Goal: Information Seeking & Learning: Learn about a topic

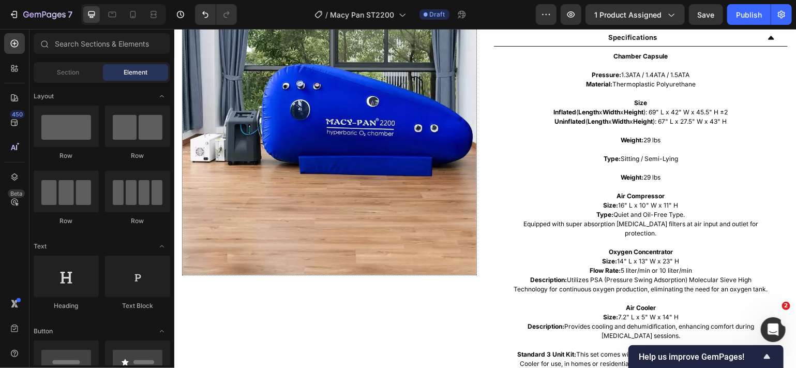
scroll to position [537, 0]
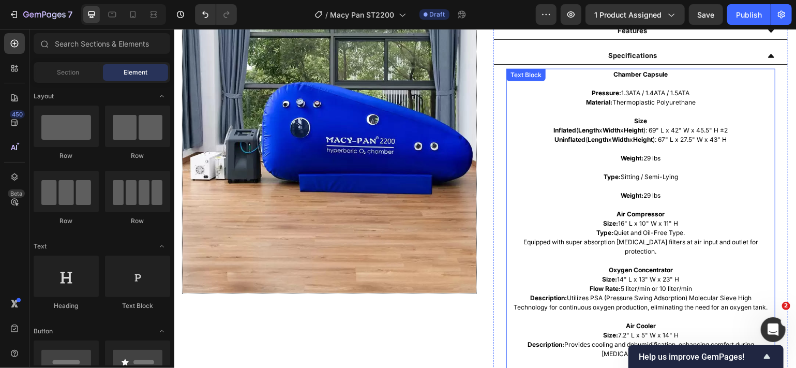
click at [705, 132] on p "Inflated ( Length x Width x Height ): 69" L x 42" W x 45.5" H ±2" at bounding box center [640, 129] width 267 height 9
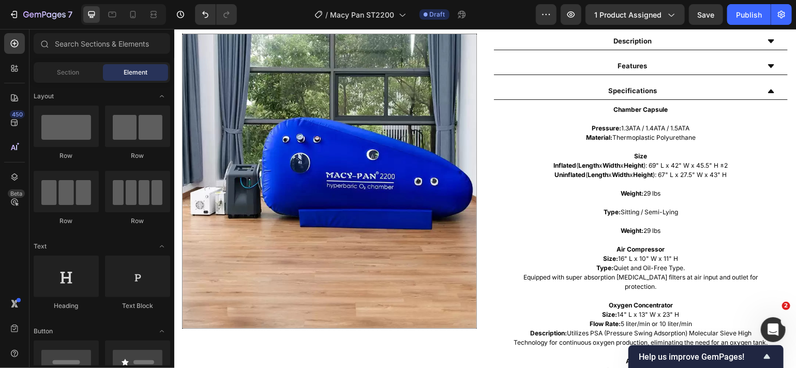
scroll to position [530, 0]
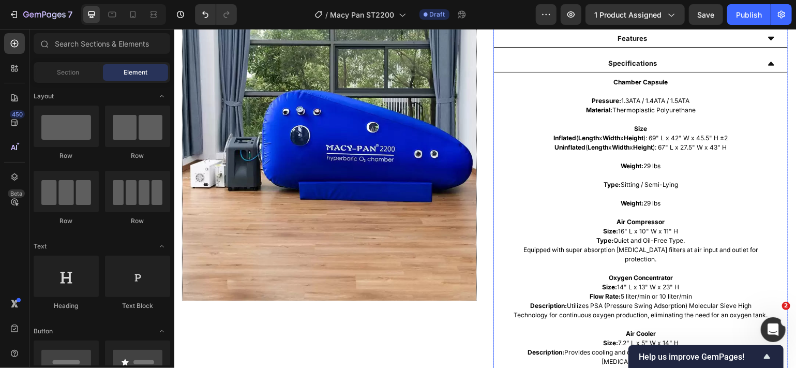
click at [768, 63] on icon at bounding box center [771, 64] width 6 height 4
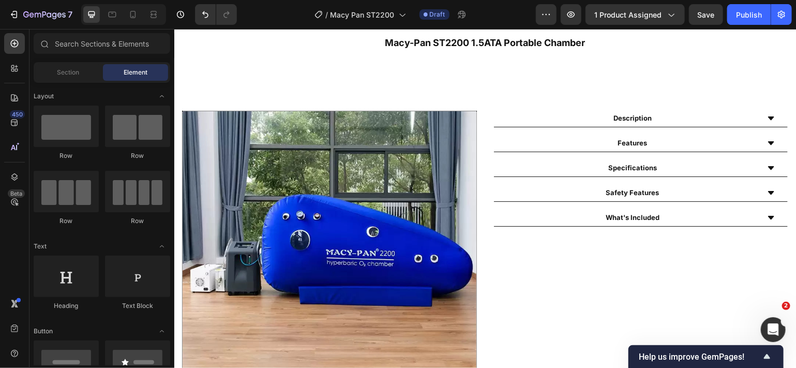
scroll to position [416, 0]
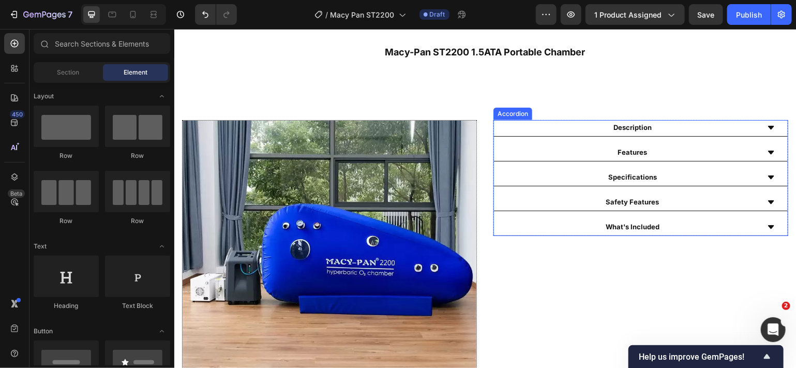
click at [766, 124] on icon at bounding box center [770, 127] width 8 height 8
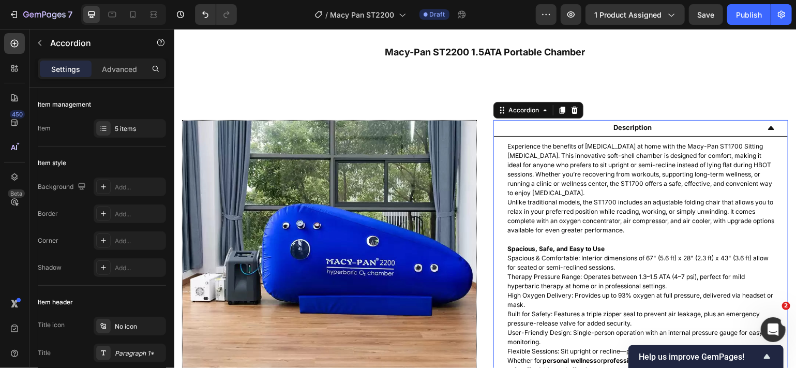
click at [766, 124] on icon at bounding box center [770, 127] width 8 height 8
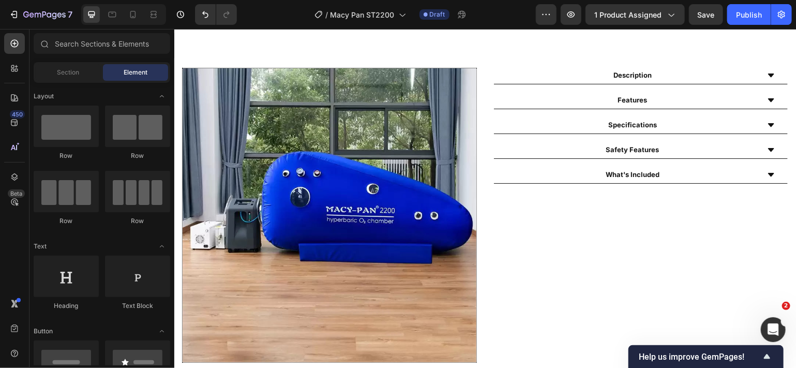
scroll to position [496, 0]
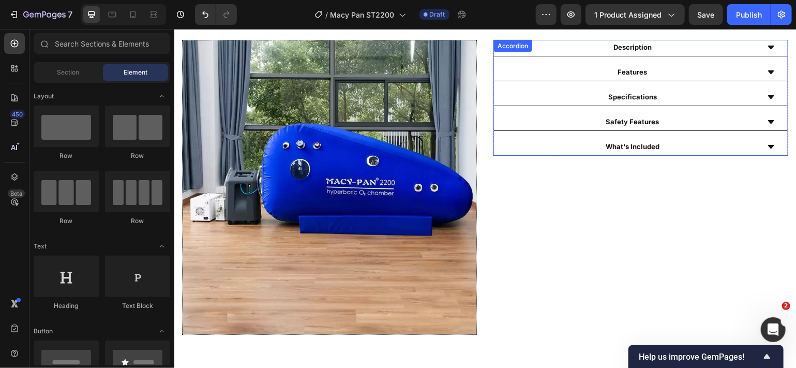
click at [768, 70] on icon at bounding box center [771, 72] width 6 height 4
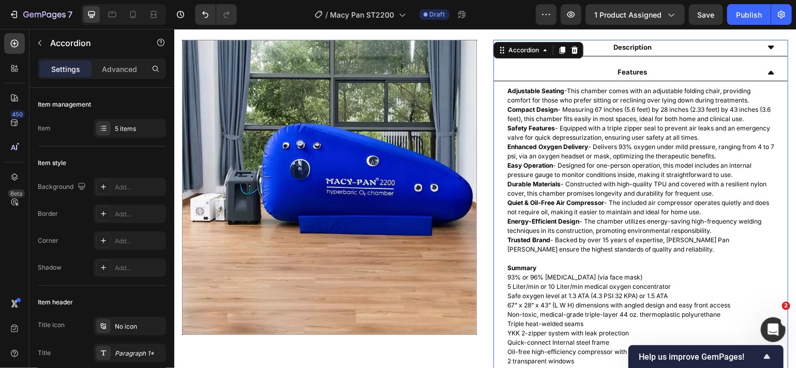
click at [766, 70] on icon at bounding box center [770, 72] width 8 height 8
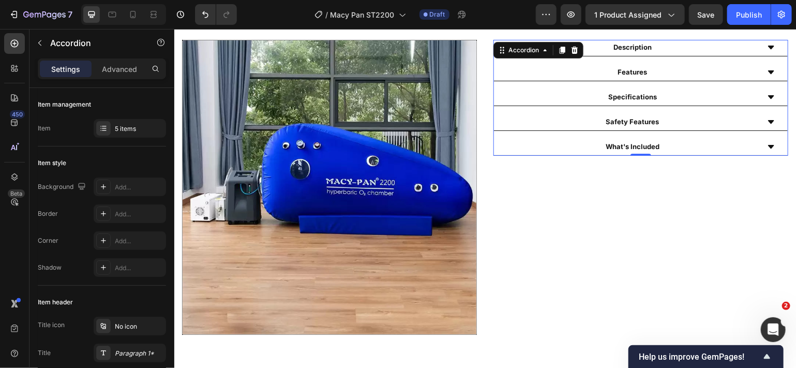
click at [768, 95] on icon at bounding box center [771, 97] width 6 height 4
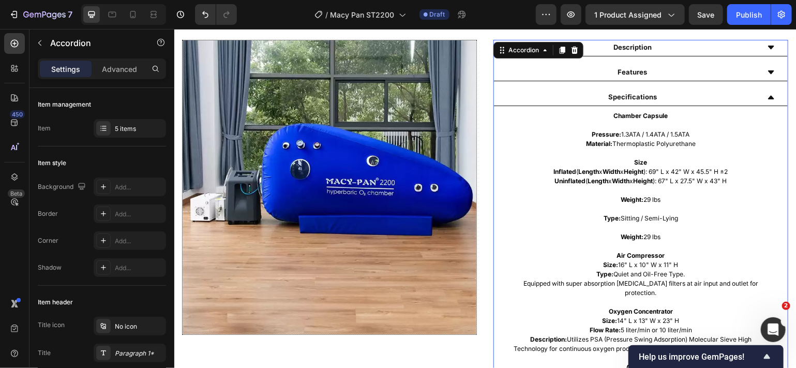
click at [766, 95] on icon at bounding box center [770, 97] width 8 height 8
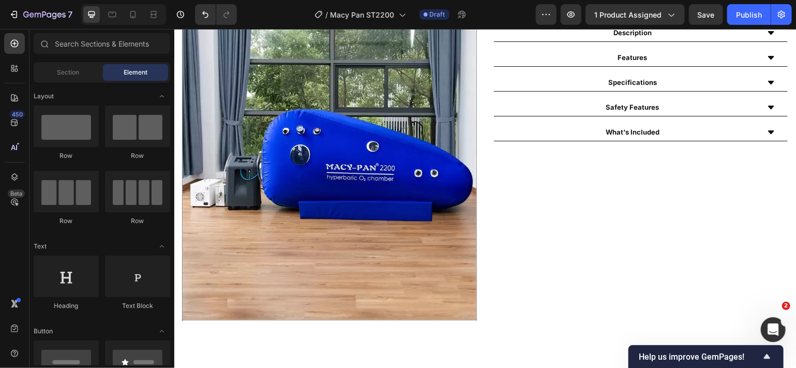
scroll to position [520, 0]
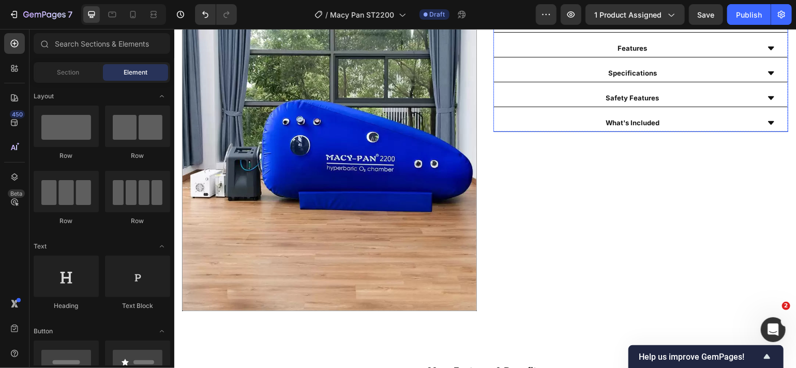
click at [768, 96] on icon at bounding box center [771, 98] width 6 height 4
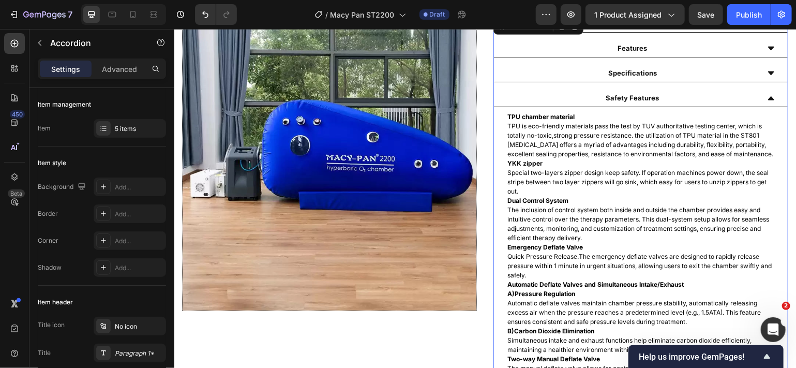
click at [766, 95] on icon at bounding box center [770, 98] width 8 height 8
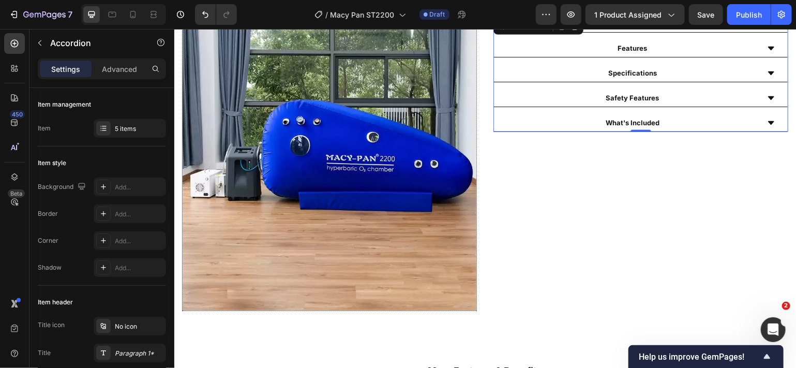
click at [761, 116] on div "What's Included" at bounding box center [640, 123] width 294 height 17
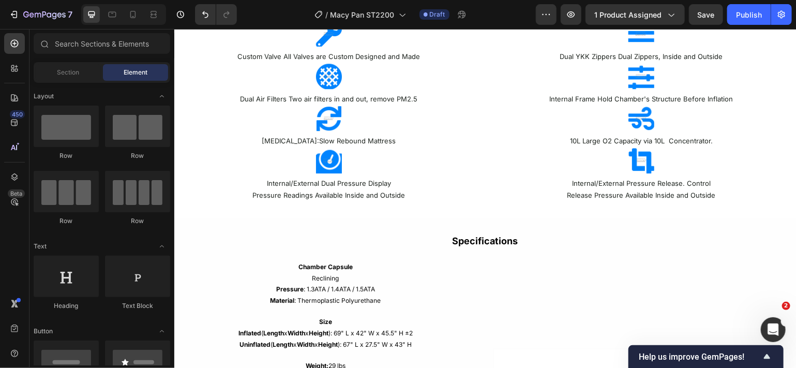
scroll to position [1474, 0]
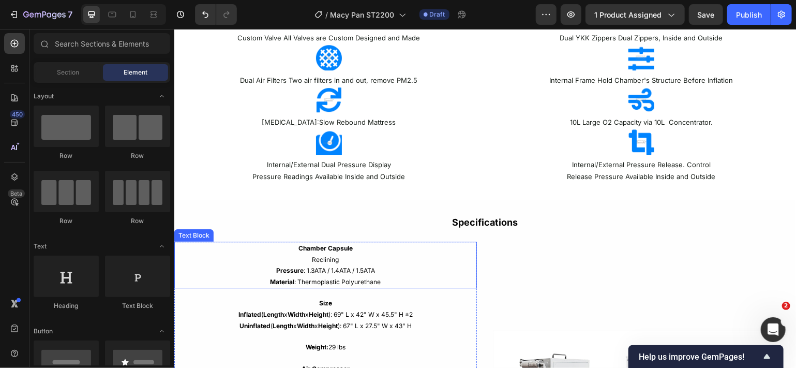
click at [387, 276] on p "Material : Thermoplastic Polyurethane" at bounding box center [325, 281] width 300 height 11
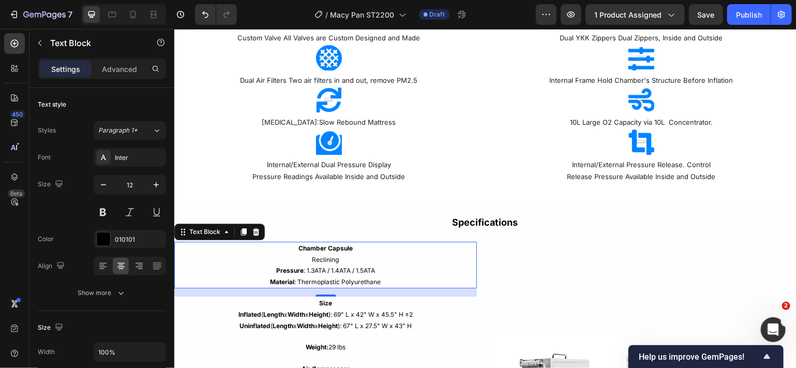
click at [384, 277] on p "Material : Thermoplastic Polyurethane" at bounding box center [325, 281] width 300 height 11
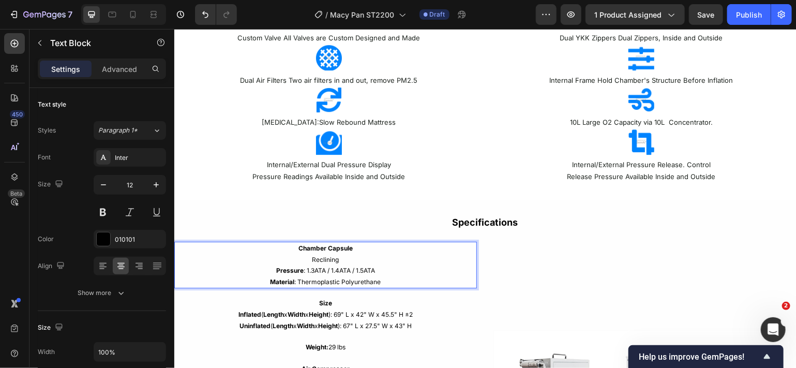
click at [378, 268] on p "Pressure : 1.3ATA / 1.4ATA / 1.5ATA" at bounding box center [325, 269] width 300 height 11
click at [382, 281] on p "Material : Thermoplastic Polyurethane" at bounding box center [325, 281] width 300 height 11
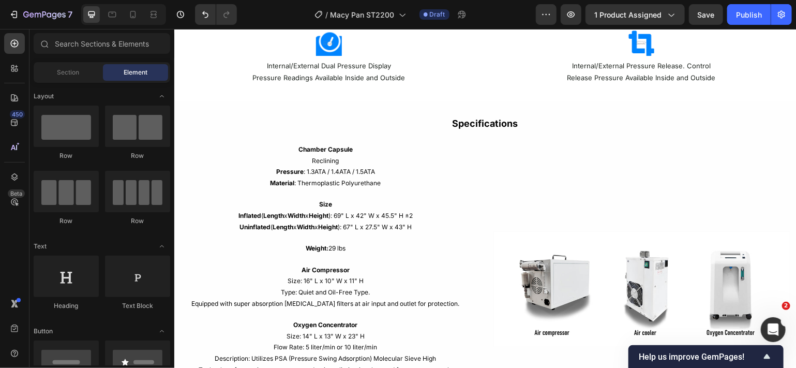
scroll to position [1592, 0]
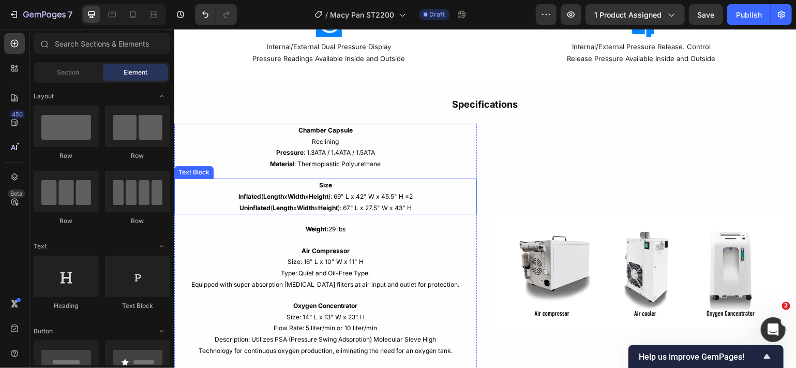
click at [426, 205] on p "Uninflated ( Length x Width x Height ): 67" L x 27.5" W x 43" H" at bounding box center [325, 207] width 300 height 11
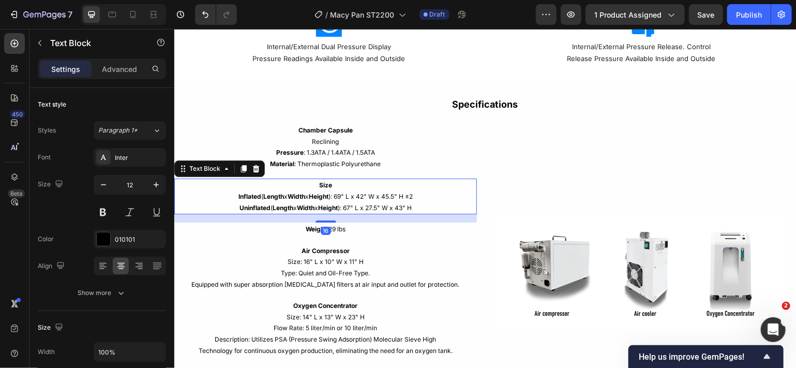
click at [425, 202] on p "Uninflated ( Length x Width x Height ): 67" L x 27.5" W x 43" H" at bounding box center [325, 207] width 300 height 11
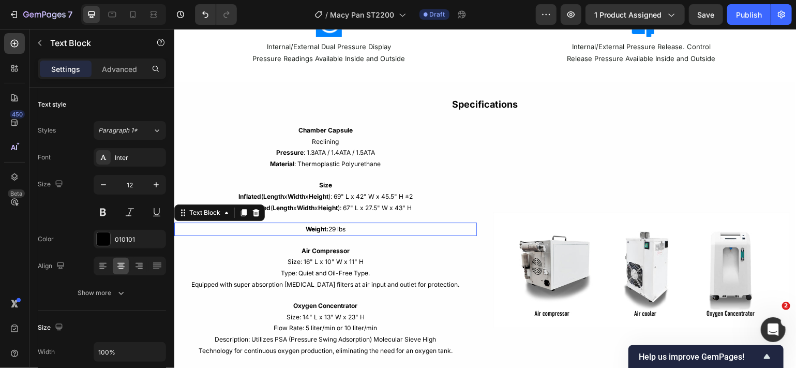
click at [384, 227] on p "Weight: 29 lbs" at bounding box center [325, 228] width 300 height 11
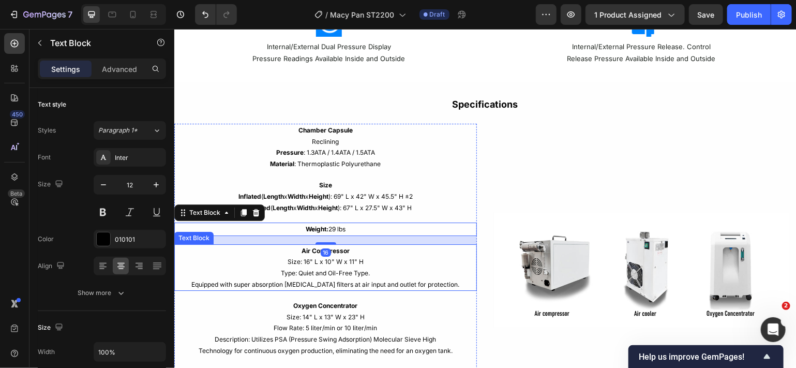
click at [379, 268] on p "Type: Quiet and Oil-Free Type." at bounding box center [325, 272] width 300 height 11
